Goal: Task Accomplishment & Management: Manage account settings

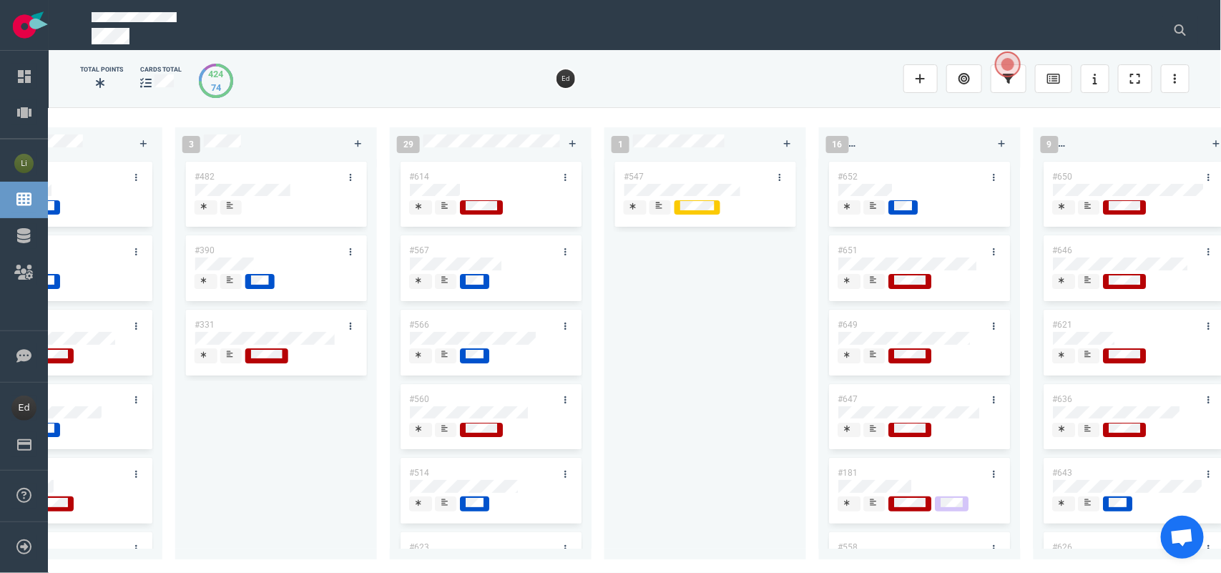
scroll to position [0, 614]
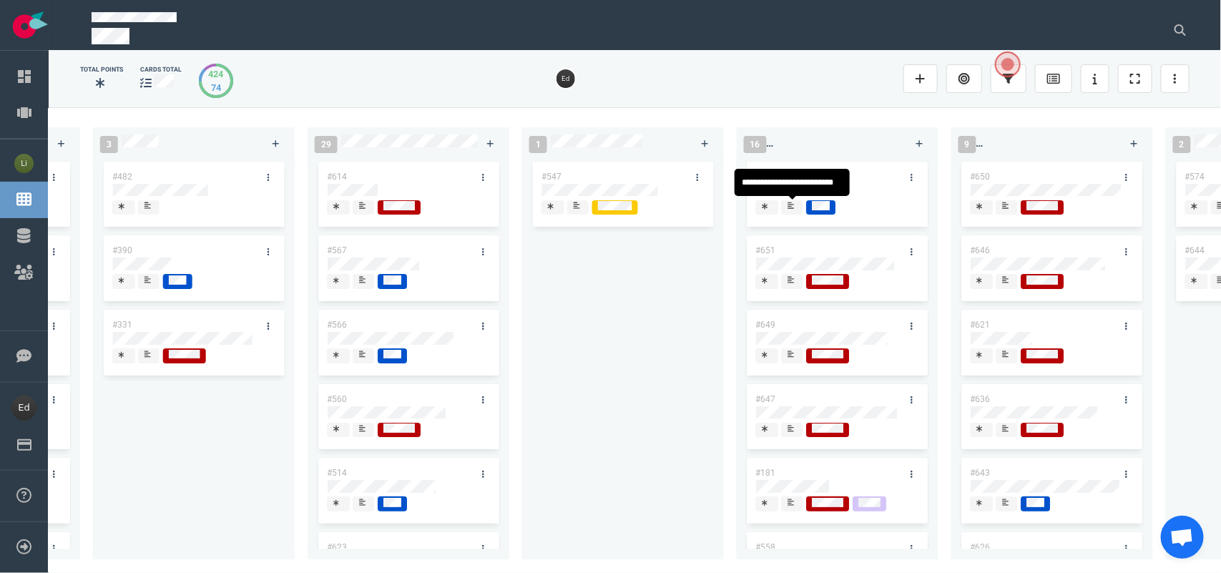
click at [796, 208] on div at bounding box center [793, 207] width 10 height 15
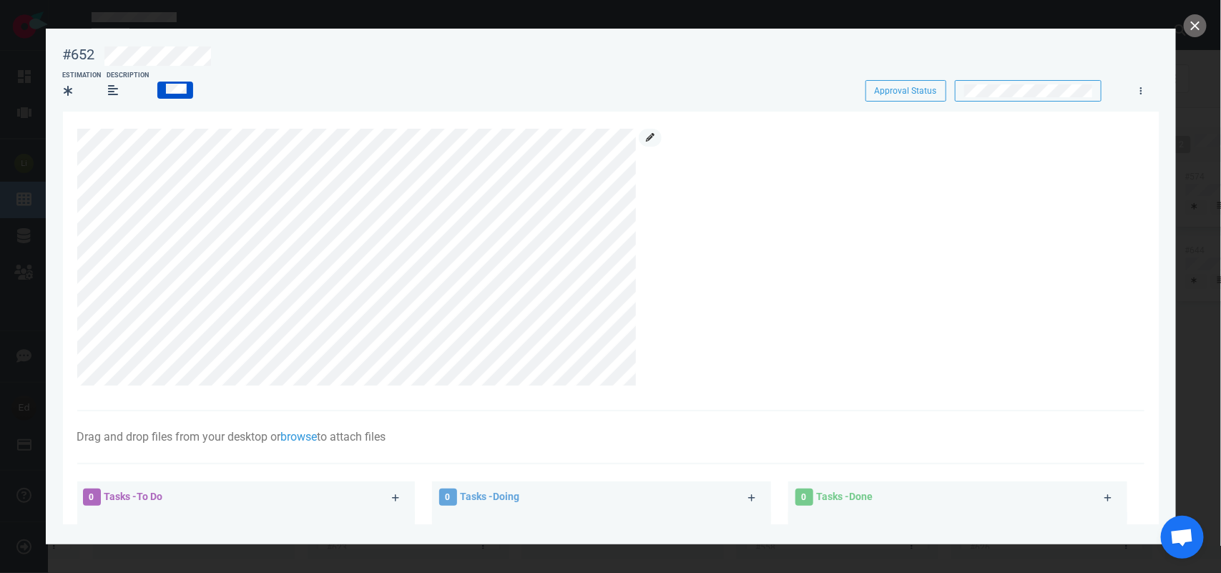
click at [645, 137] on div at bounding box center [603, 258] width 1052 height 258
click at [645, 138] on link at bounding box center [650, 138] width 23 height 18
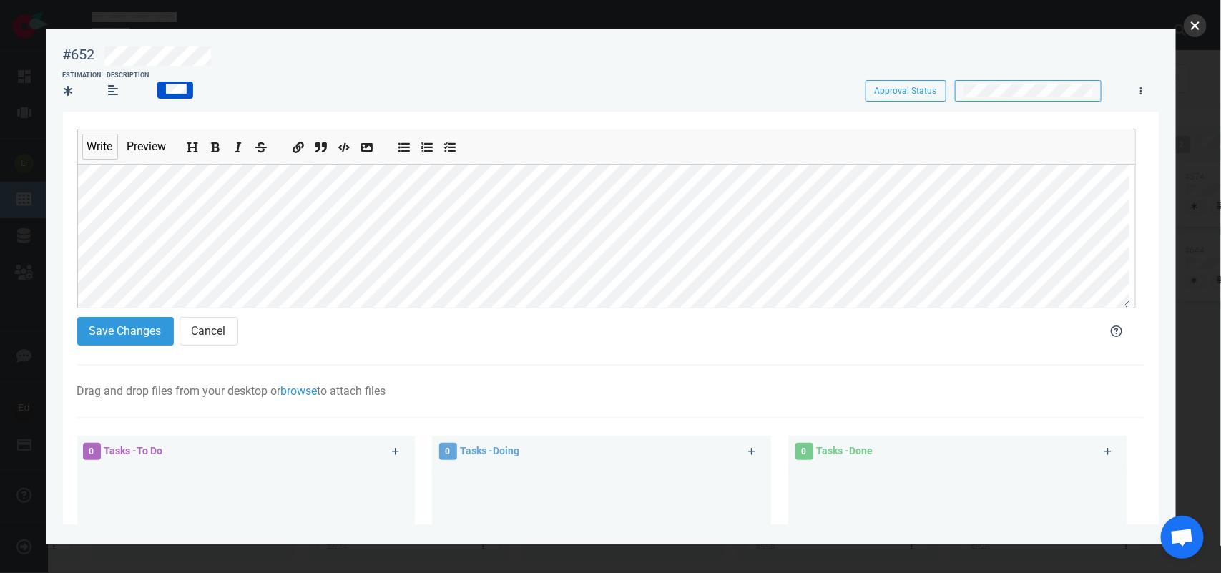
click at [1203, 22] on button "close" at bounding box center [1195, 25] width 23 height 23
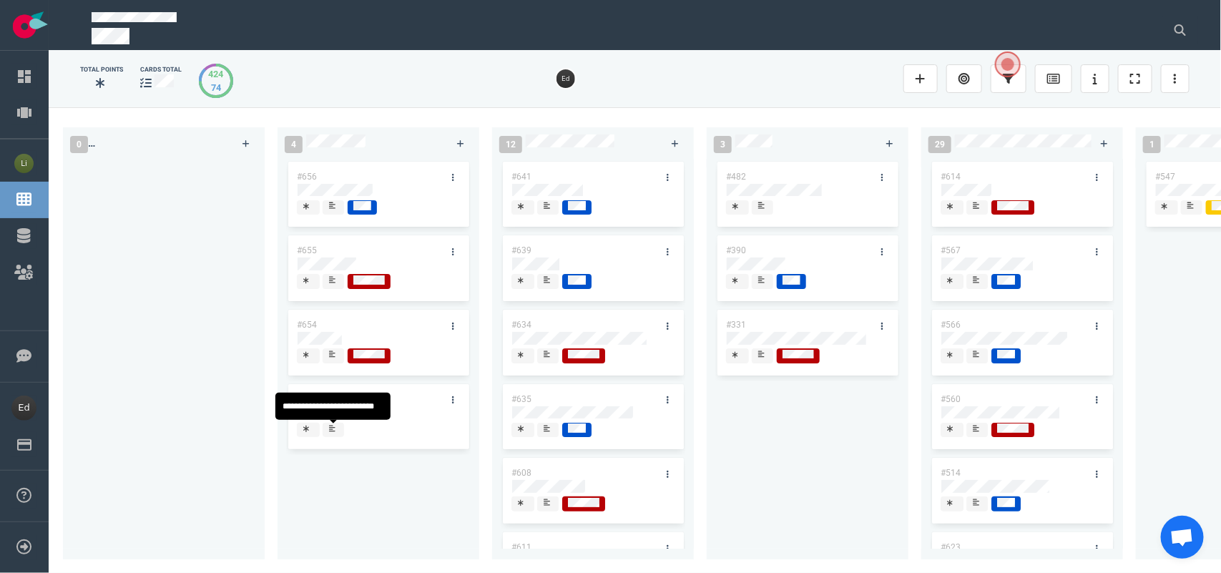
click at [329, 359] on div at bounding box center [333, 354] width 9 height 11
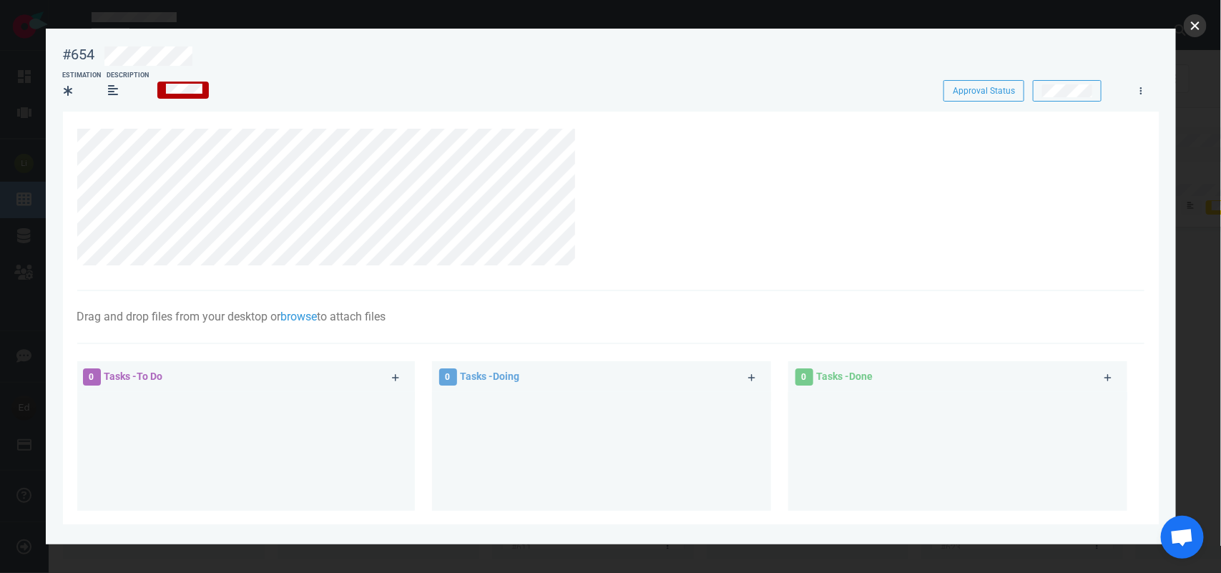
click at [1197, 25] on button "close" at bounding box center [1195, 25] width 23 height 23
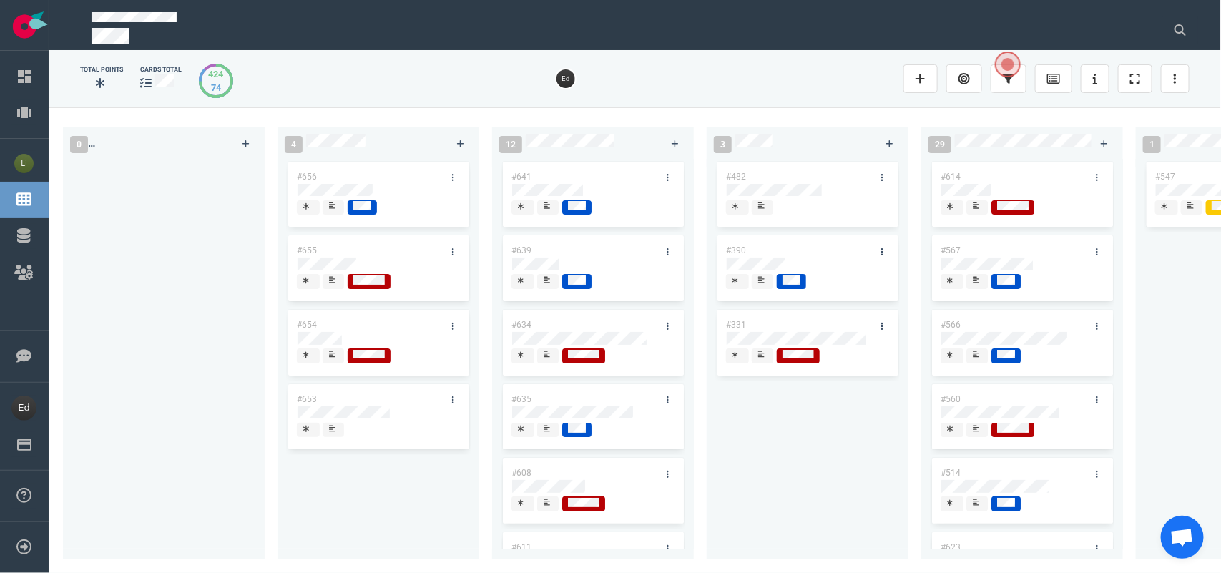
click at [334, 279] on icon at bounding box center [332, 279] width 6 height 7
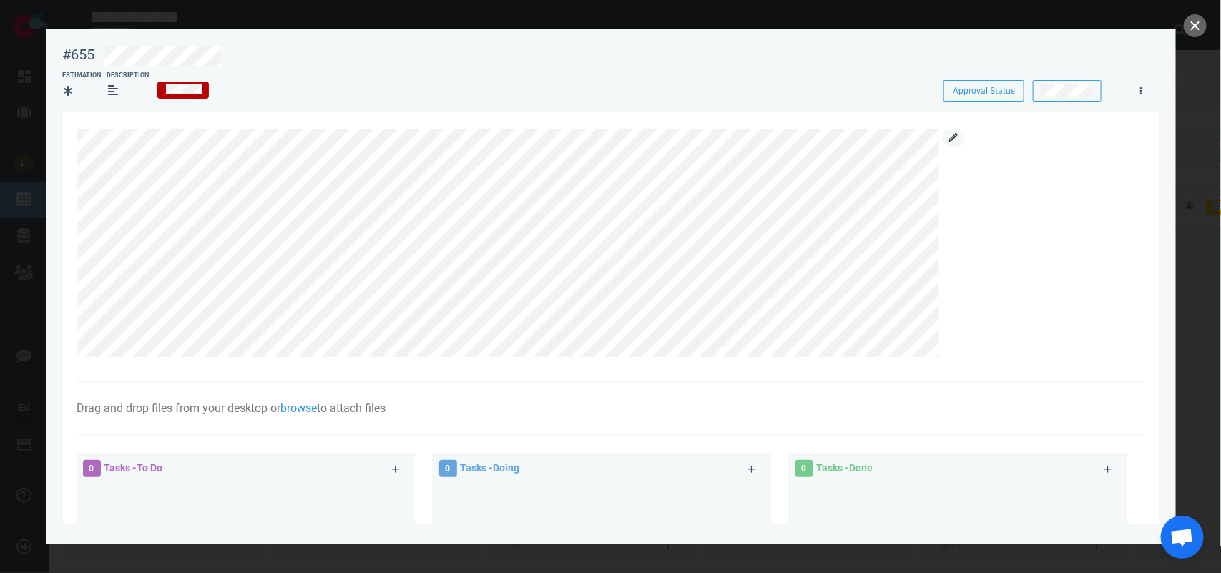
click at [957, 138] on icon at bounding box center [954, 137] width 9 height 9
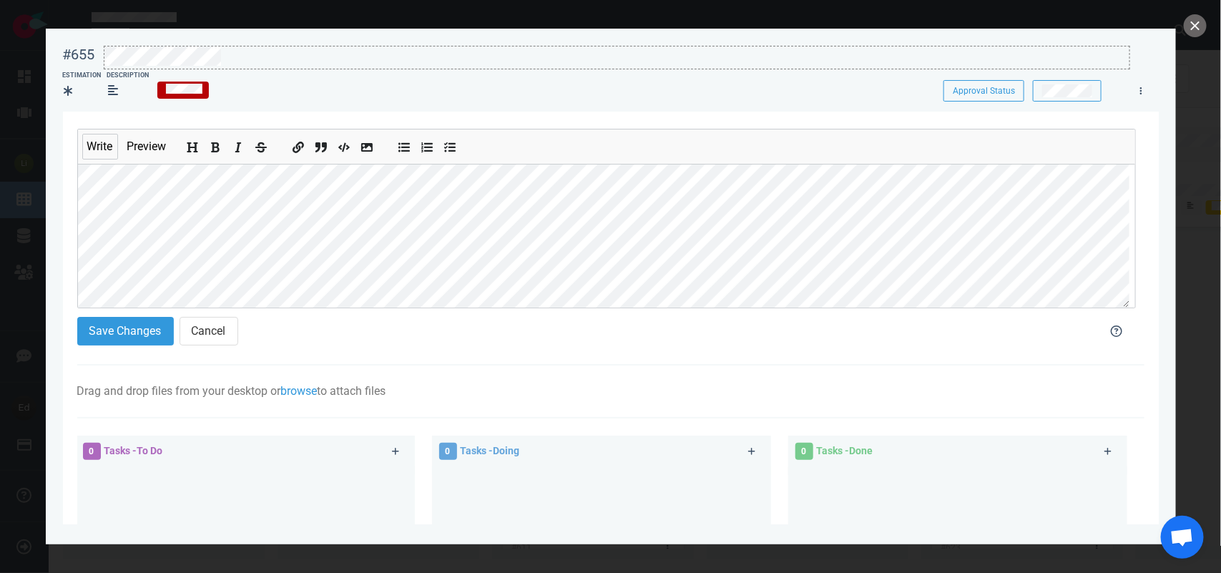
click at [231, 55] on div at bounding box center [616, 56] width 1025 height 19
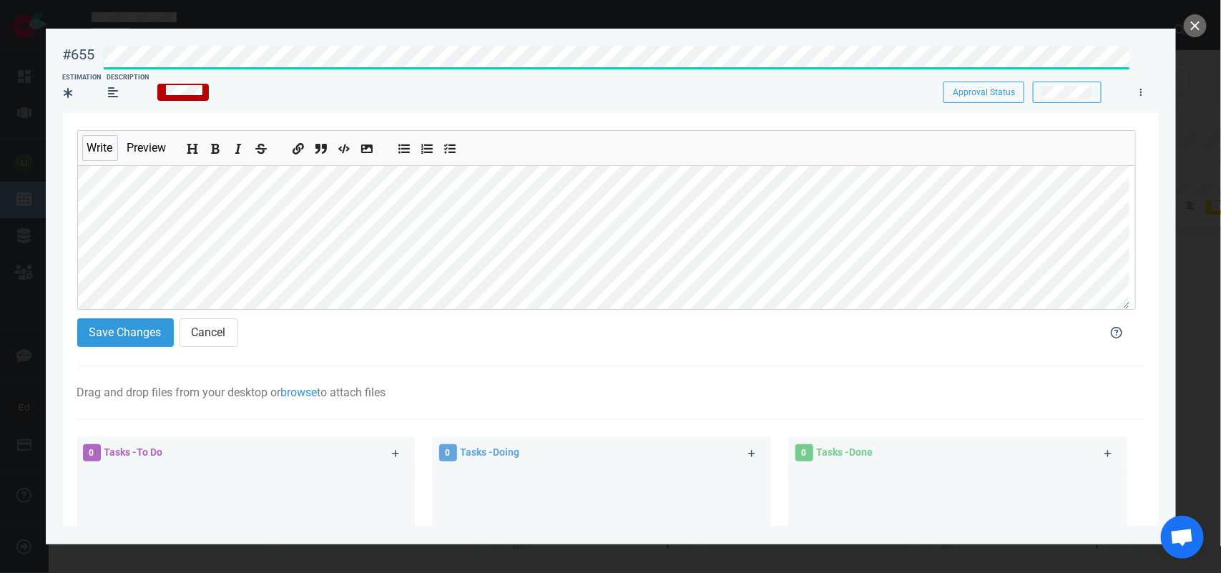
click at [77, 52] on div "#655 Approval Status" at bounding box center [610, 55] width 1113 height 36
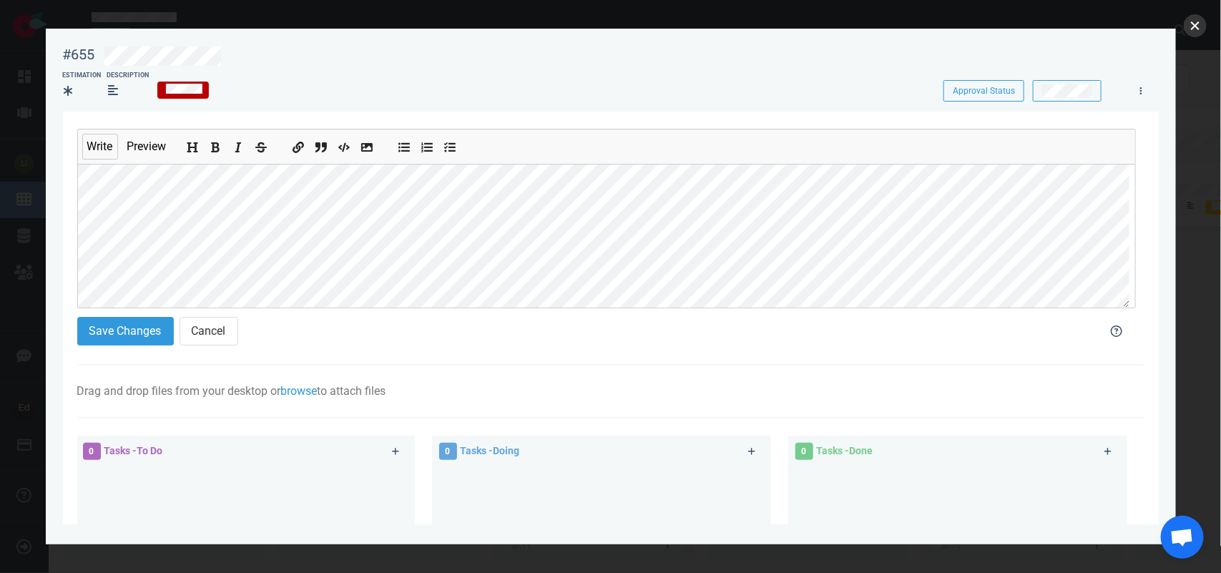
click at [1189, 26] on button "close" at bounding box center [1195, 25] width 23 height 23
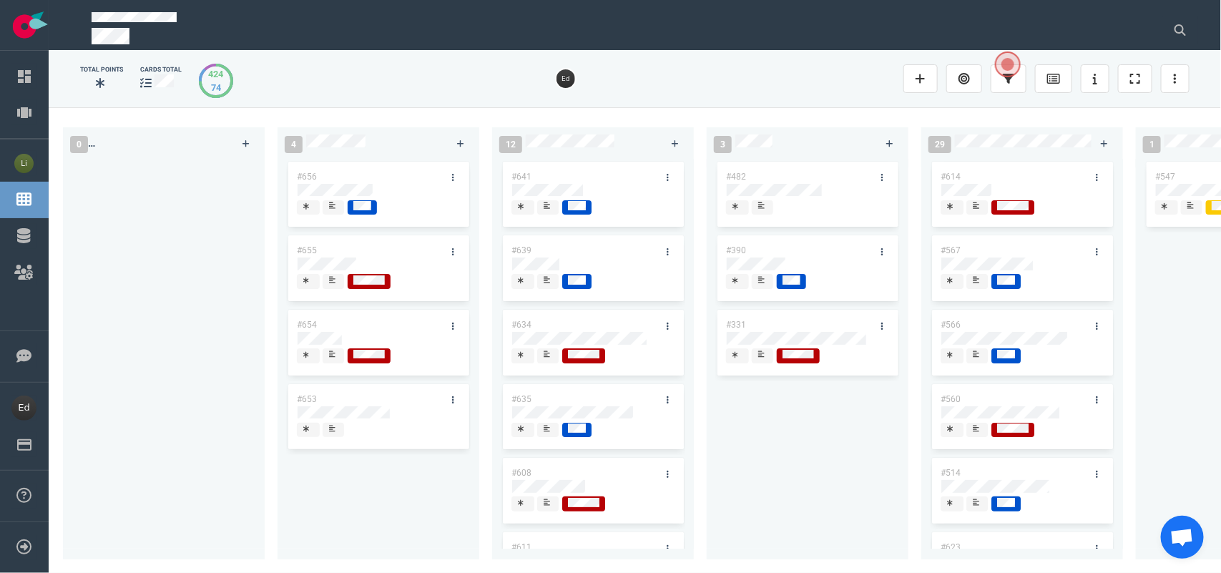
click at [340, 210] on span at bounding box center [333, 207] width 21 height 15
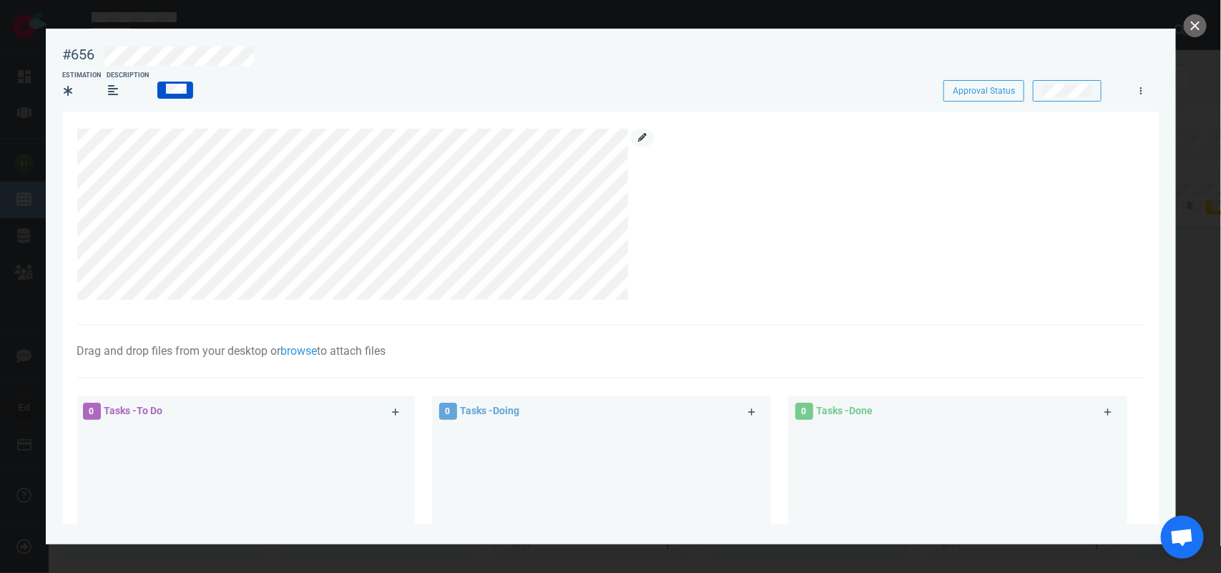
click at [638, 140] on icon at bounding box center [642, 137] width 9 height 9
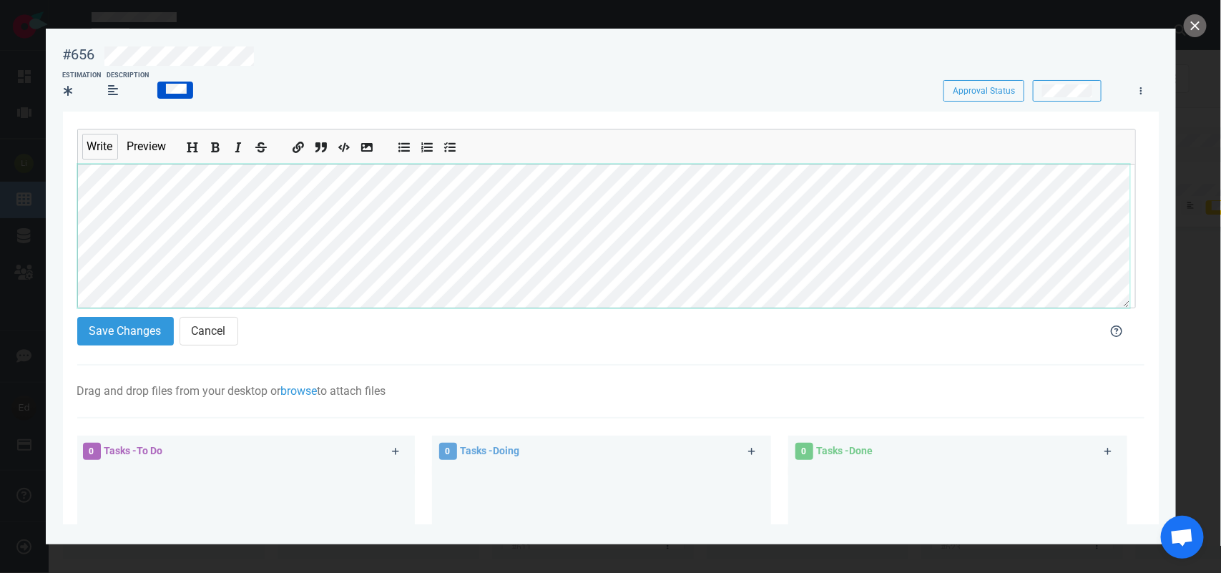
click at [74, 251] on section "Write Preview Save Changes Cancel Drag and drop files from your desktop or brow…" at bounding box center [611, 452] width 1096 height 680
